Goal: Task Accomplishment & Management: Use online tool/utility

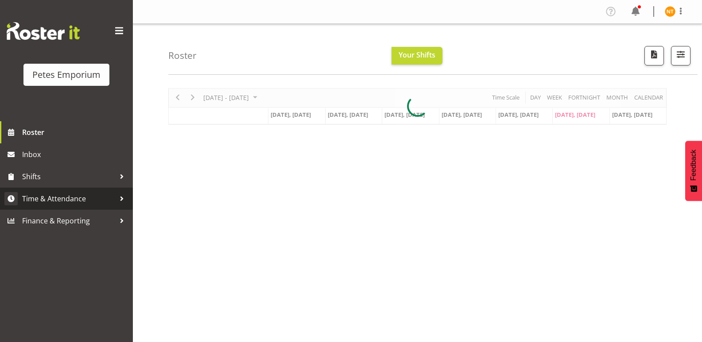
click at [39, 197] on span "Time & Attendance" at bounding box center [68, 198] width 93 height 13
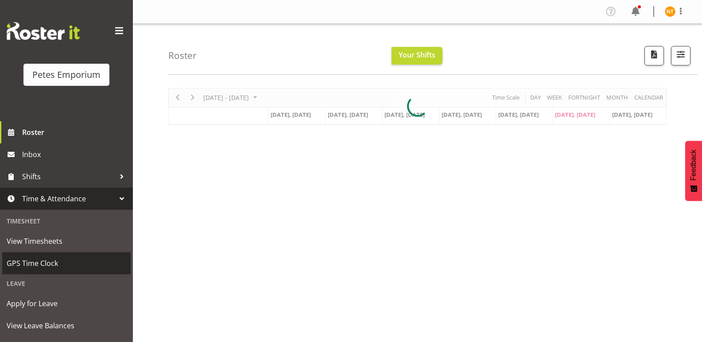
click at [35, 260] on span "GPS Time Clock" at bounding box center [67, 263] width 120 height 13
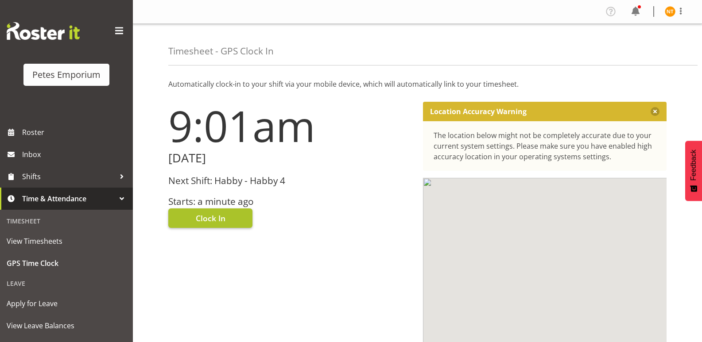
click at [213, 216] on span "Clock In" at bounding box center [211, 219] width 30 height 12
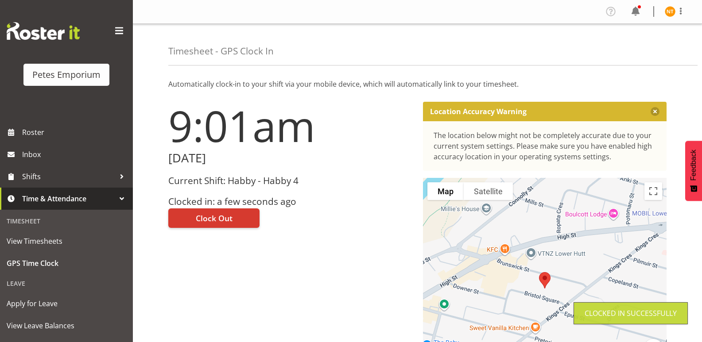
click at [670, 12] on img at bounding box center [670, 11] width 11 height 11
click at [620, 44] on link "Log Out" at bounding box center [643, 47] width 85 height 16
